Goal: Navigation & Orientation: Understand site structure

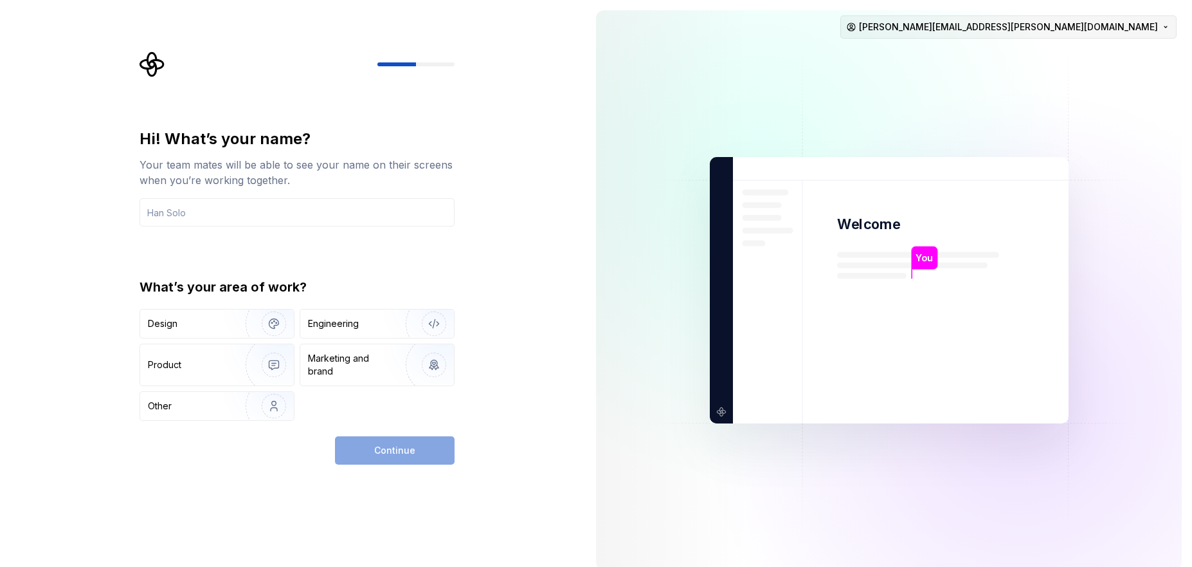
click at [1149, 22] on div "You Welcome You T B +3 [PERSON_NAME] [PERSON_NAME] [PERSON_NAME][EMAIL_ADDRESS]…" at bounding box center [889, 290] width 586 height 560
click at [957, 47] on img at bounding box center [889, 290] width 521 height 608
